Goal: Transaction & Acquisition: Subscribe to service/newsletter

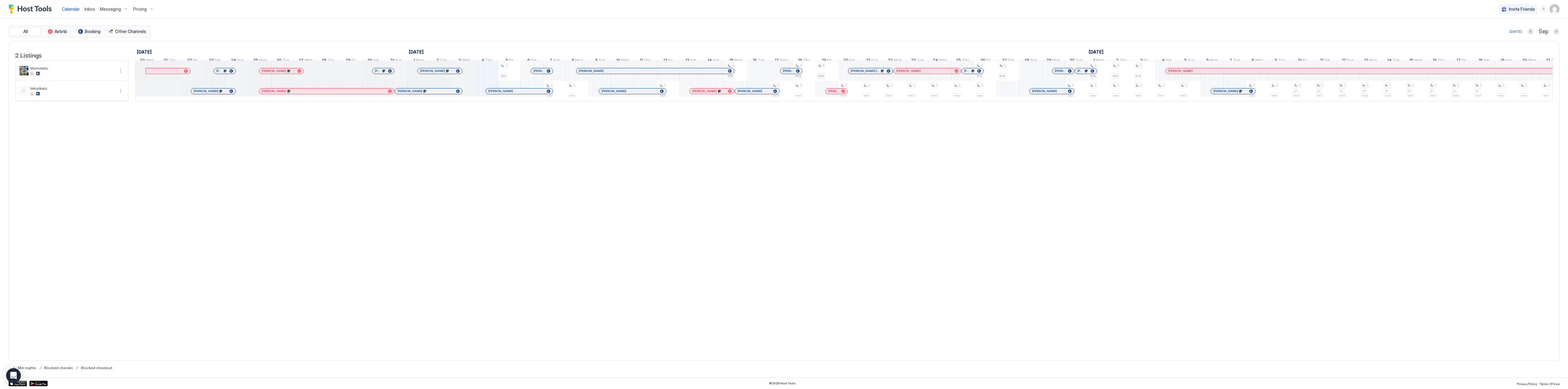
click at [145, 8] on span "Pricing" at bounding box center [140, 9] width 13 height 5
click at [144, 59] on span "Vaunukatu" at bounding box center [141, 60] width 43 height 5
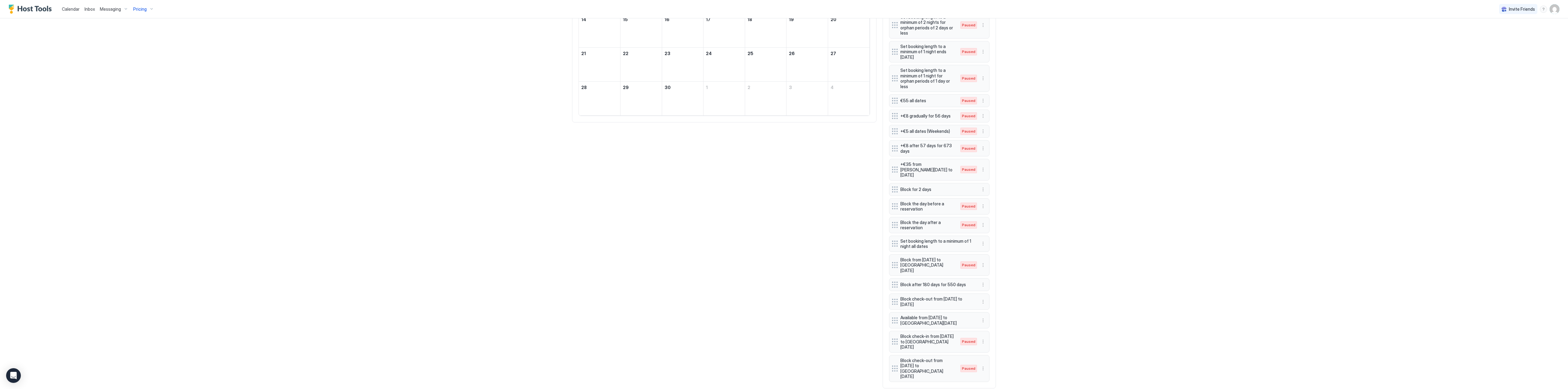
scroll to position [299, 0]
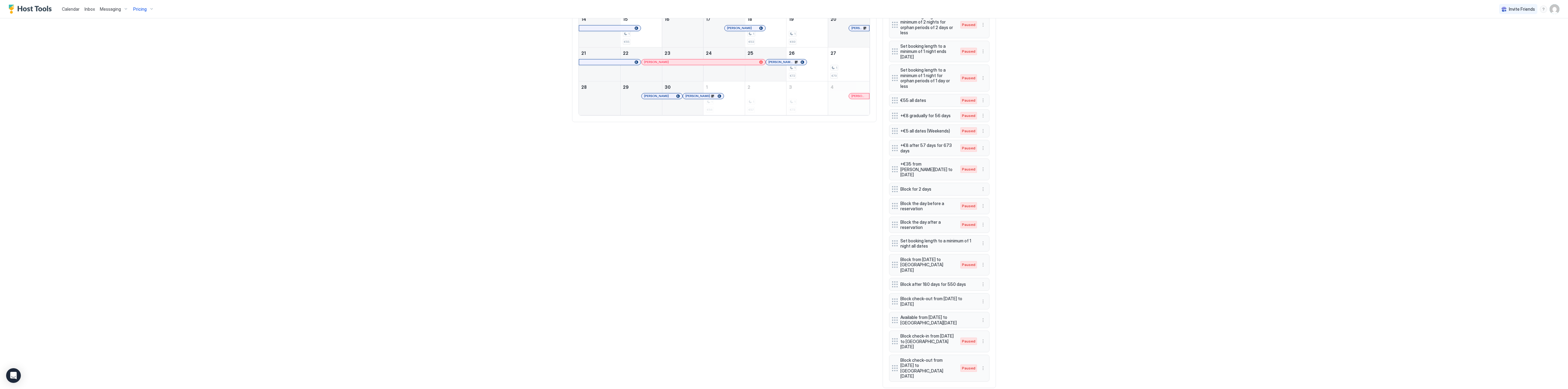
click at [1031, 286] on div "Calendar Inbox Messaging Pricing Invite Friends VT Home Pricing Vaunukatu Synce…" at bounding box center [784, 194] width 1568 height 389
click at [981, 317] on button "More options" at bounding box center [983, 320] width 7 height 7
click at [993, 336] on span "Delete" at bounding box center [992, 338] width 12 height 5
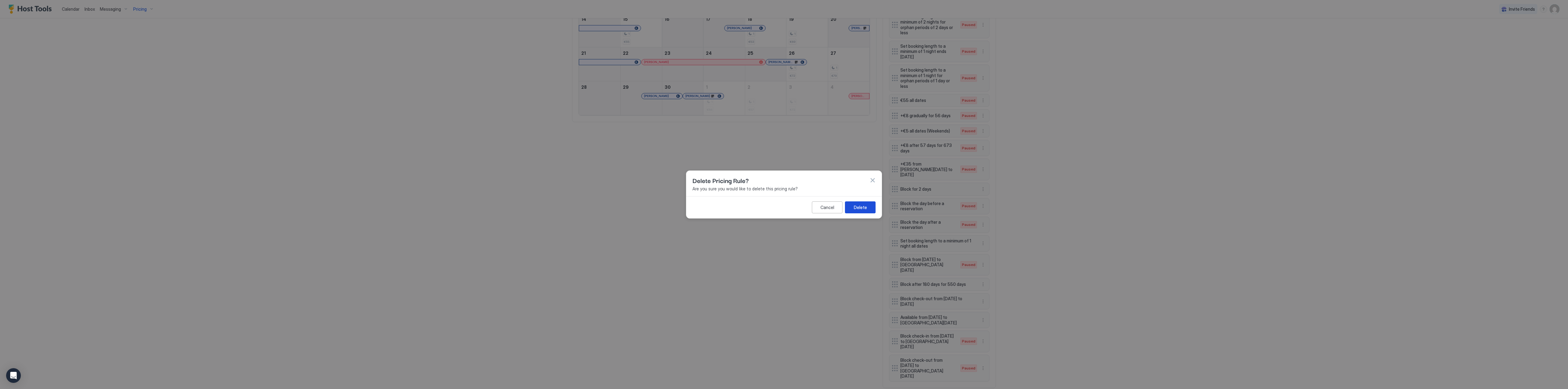
click at [866, 207] on div "Delete" at bounding box center [861, 208] width 13 height 7
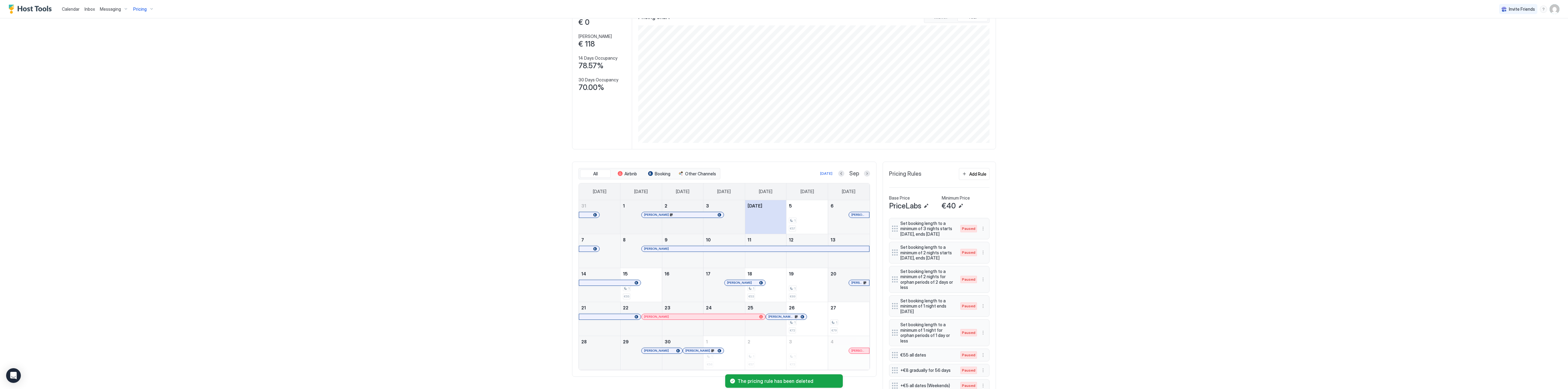
scroll to position [0, 0]
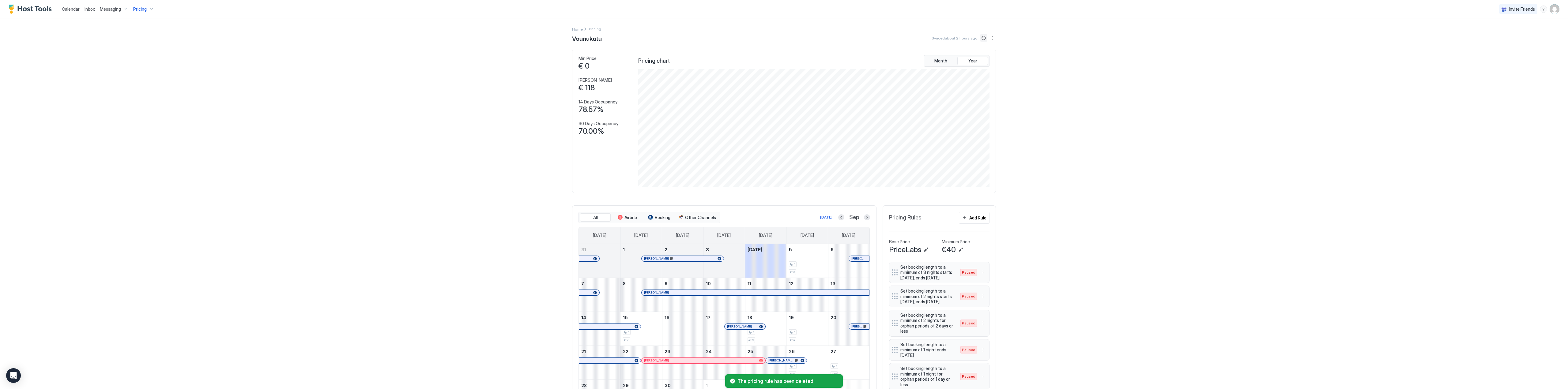
click at [981, 38] on button "Sync prices" at bounding box center [984, 38] width 7 height 7
click at [1169, 125] on div "Calendar Inbox Messaging Pricing Invite Friends VT Home Pricing Vaunukatu Synce…" at bounding box center [784, 194] width 1568 height 389
click at [453, 231] on div "Calendar Inbox Messaging Pricing Invite Friends VT Home Pricing Vaunukatu Synce…" at bounding box center [784, 194] width 1568 height 389
